Goal: Check status

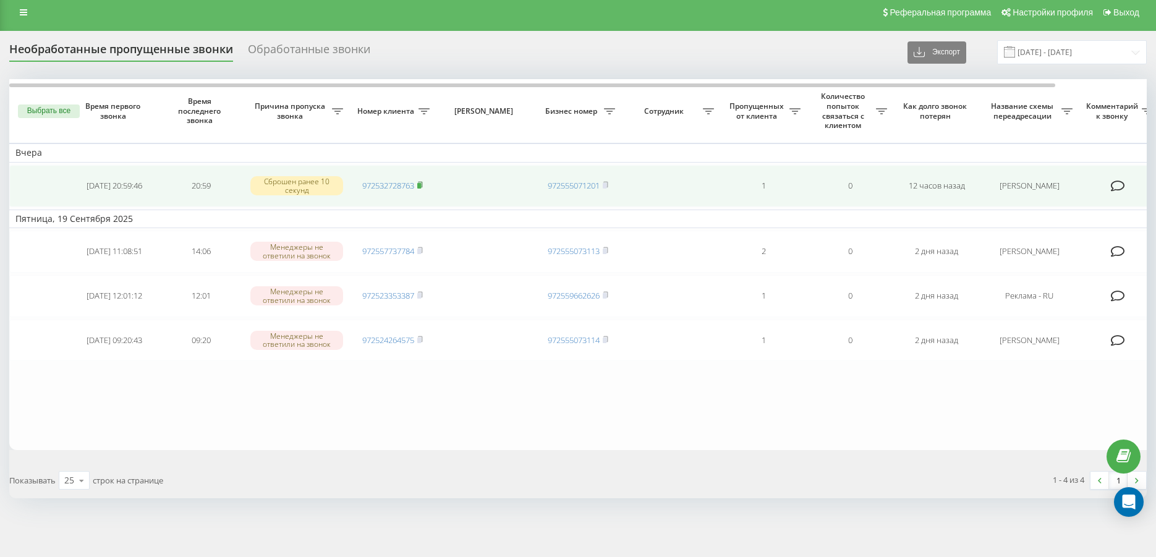
click at [421, 183] on rect at bounding box center [419, 186] width 4 height 6
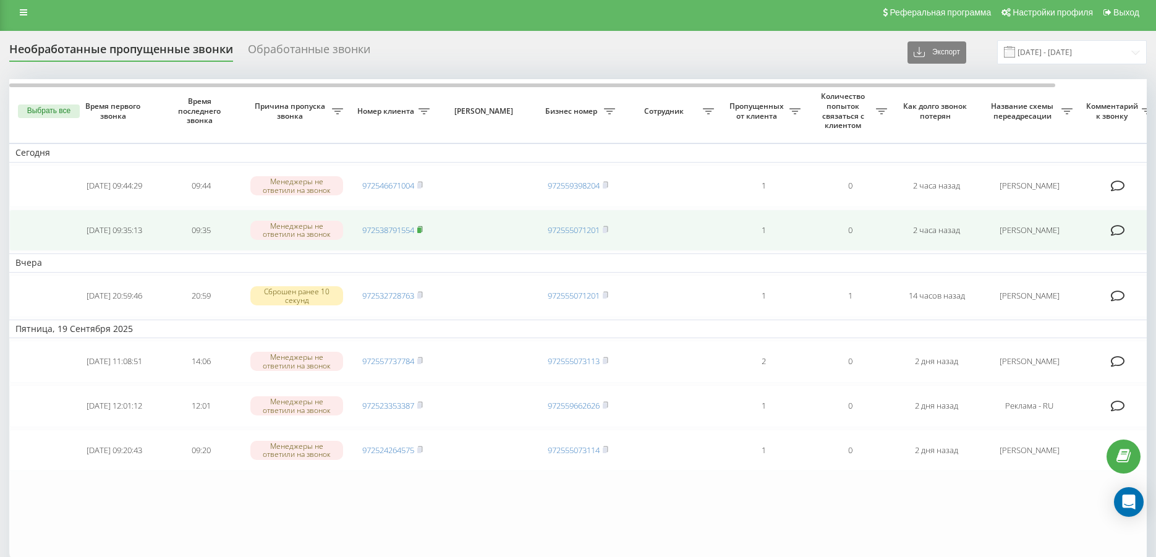
click at [421, 228] on rect at bounding box center [419, 231] width 4 height 6
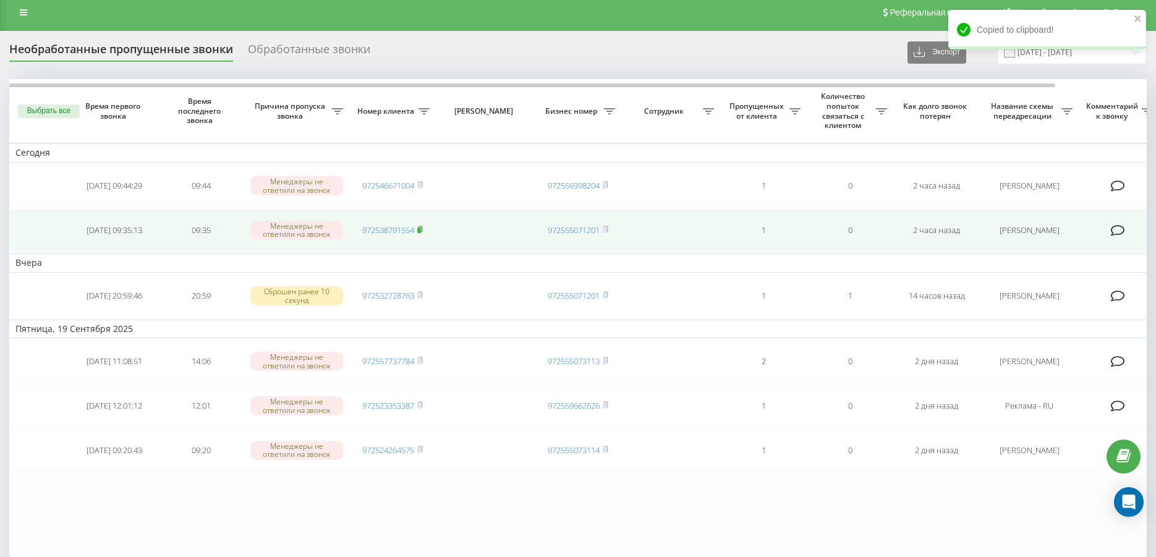
click at [421, 232] on rect at bounding box center [419, 231] width 4 height 6
